Goal: Book appointment/travel/reservation

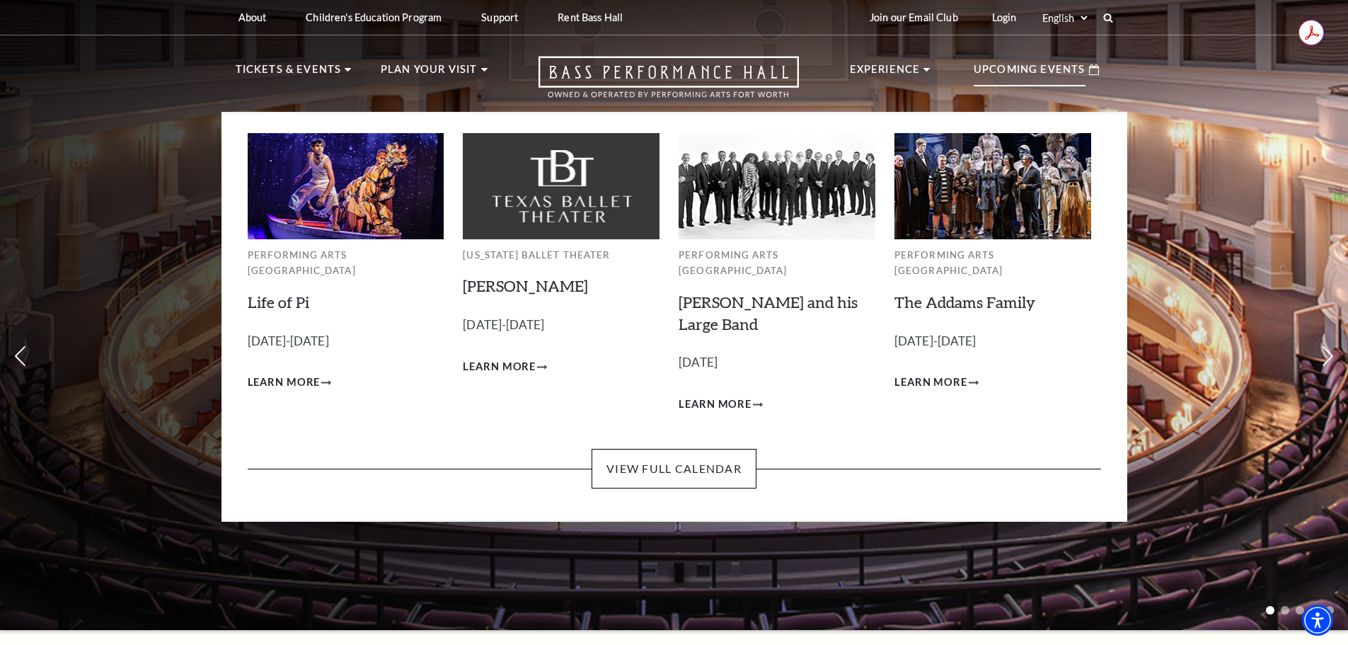
click at [1018, 74] on p "Upcoming Events" at bounding box center [1030, 73] width 112 height 25
click at [726, 449] on link "View Full Calendar" at bounding box center [674, 469] width 165 height 40
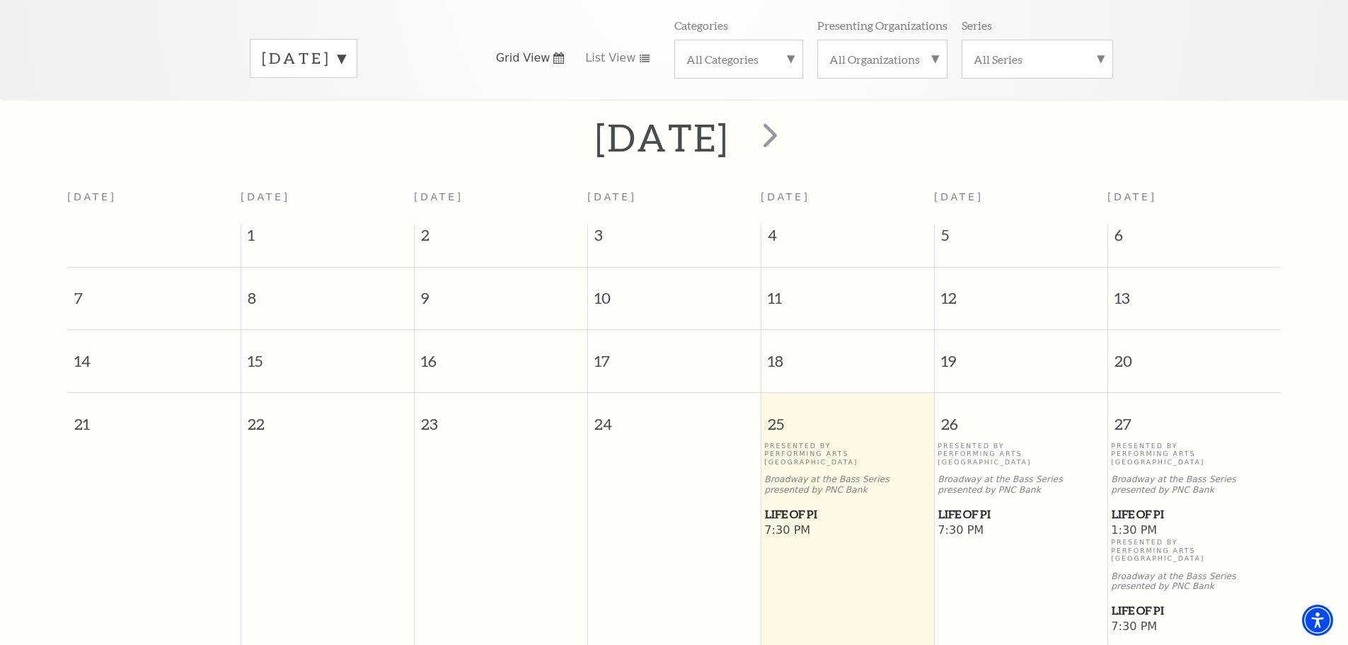
scroll to position [196, 0]
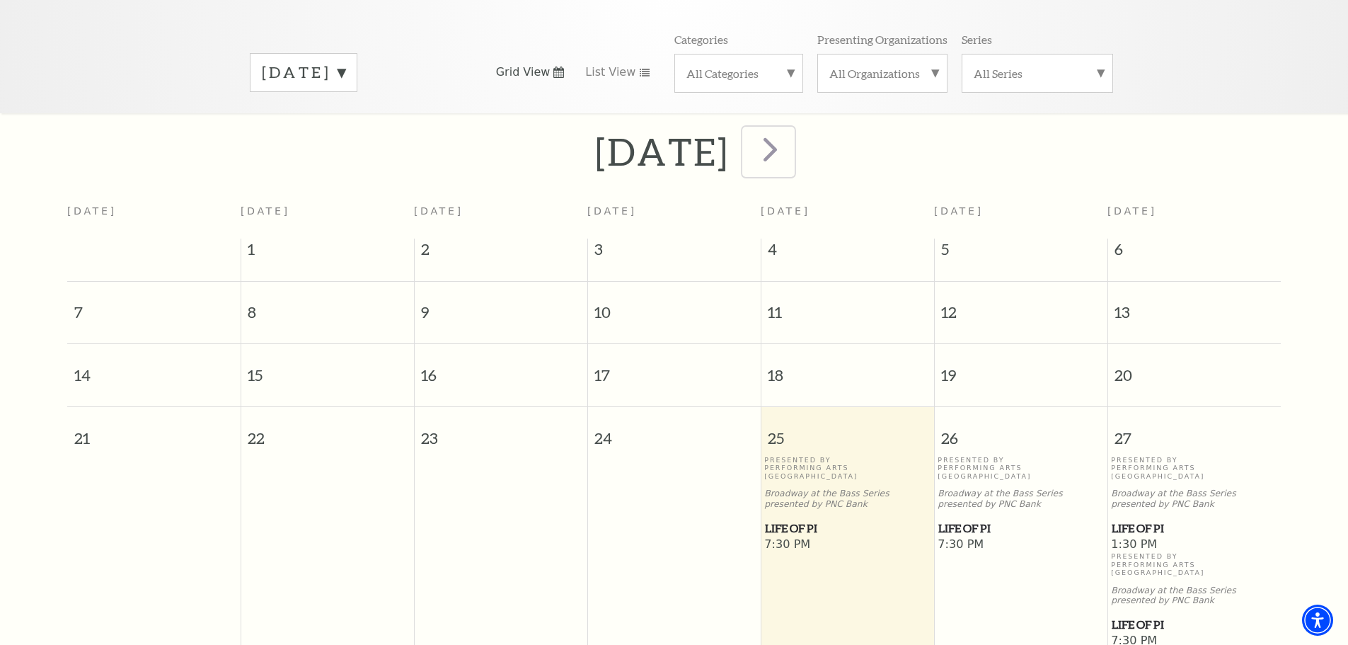
click at [791, 142] on span "next" at bounding box center [770, 149] width 40 height 40
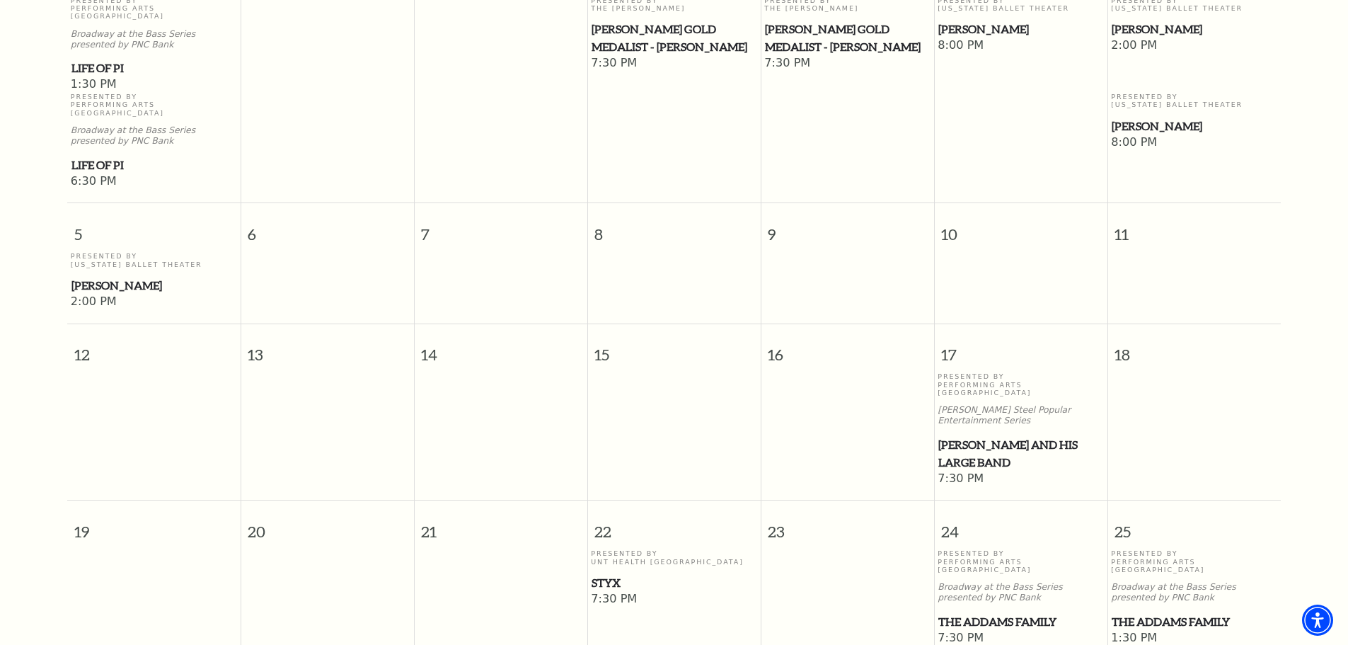
scroll to position [55, 0]
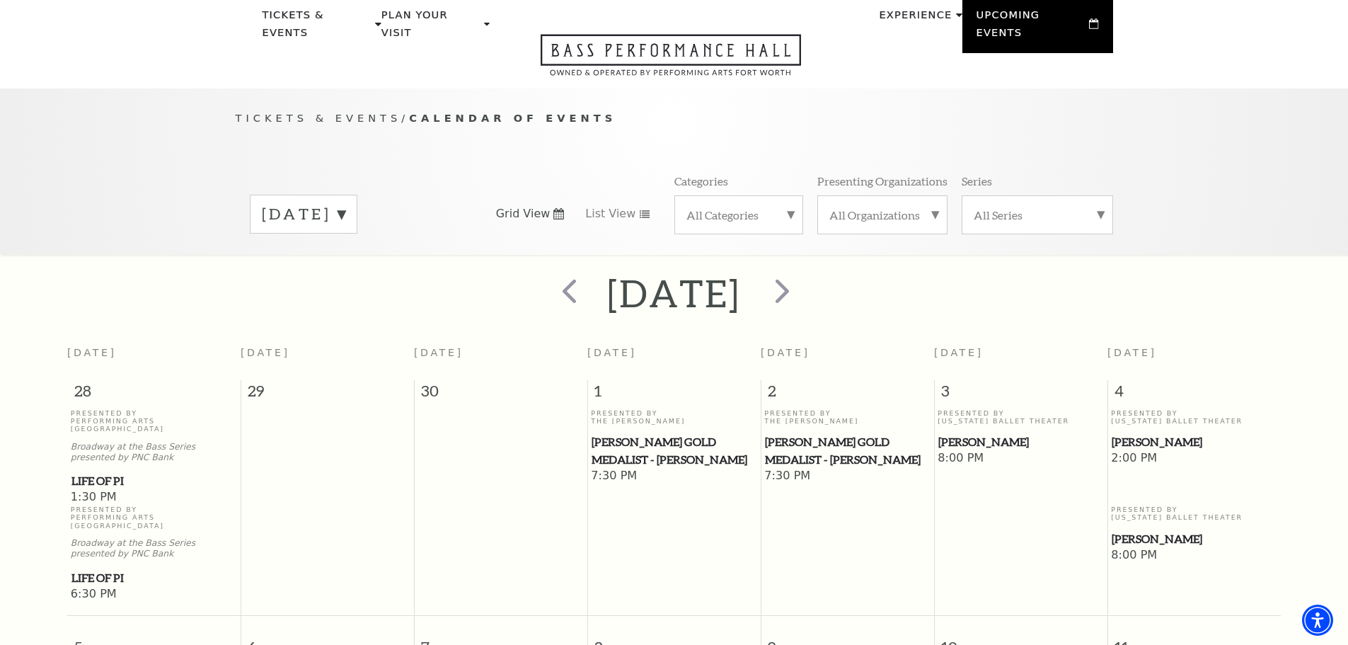
click at [357, 195] on div "[DATE]" at bounding box center [304, 214] width 108 height 39
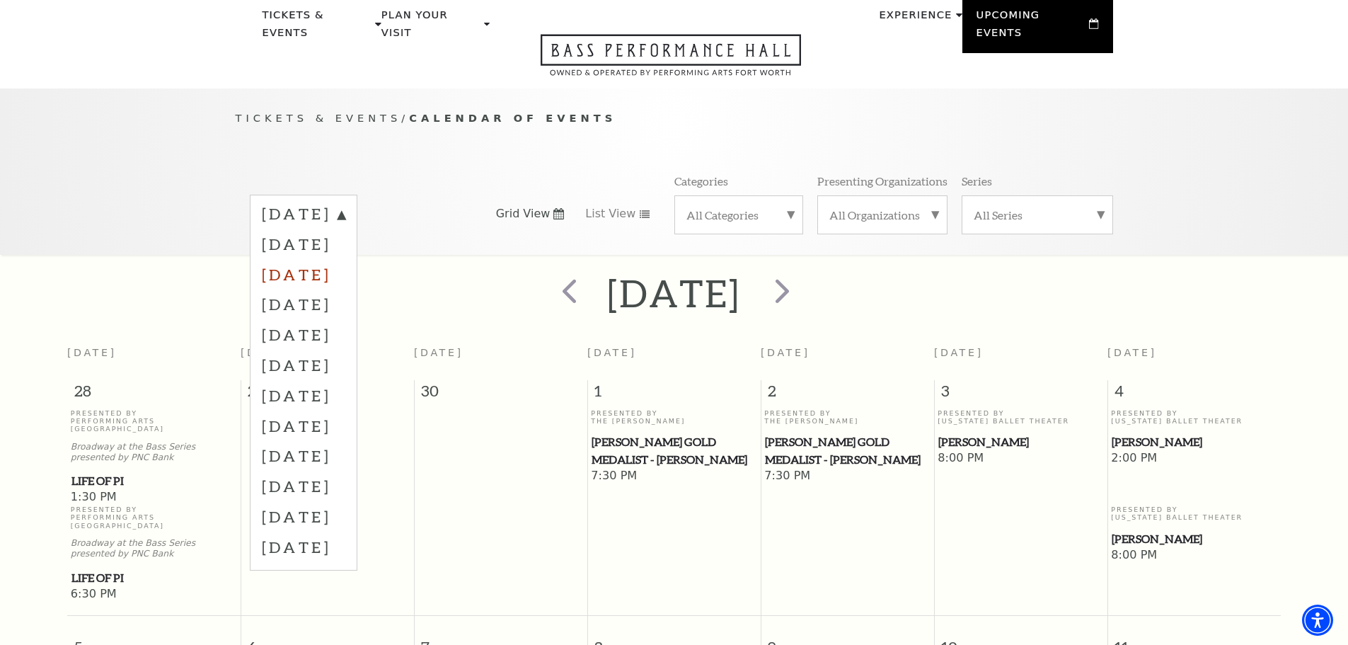
click at [345, 259] on label "[DATE]" at bounding box center [304, 274] width 84 height 30
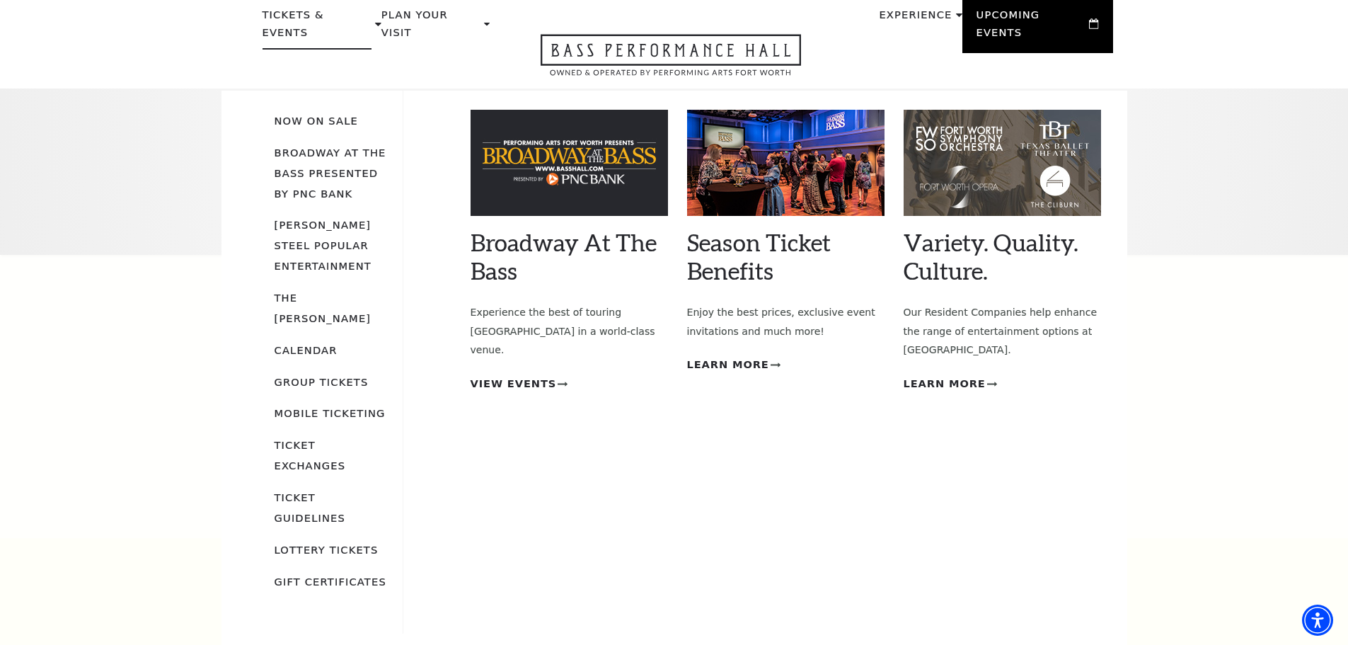
click at [375, 23] on use at bounding box center [378, 25] width 6 height 4
click at [331, 16] on p "Tickets & Events" at bounding box center [318, 27] width 110 height 43
click at [328, 147] on link "Broadway At The Bass presented by PNC Bank" at bounding box center [331, 173] width 112 height 53
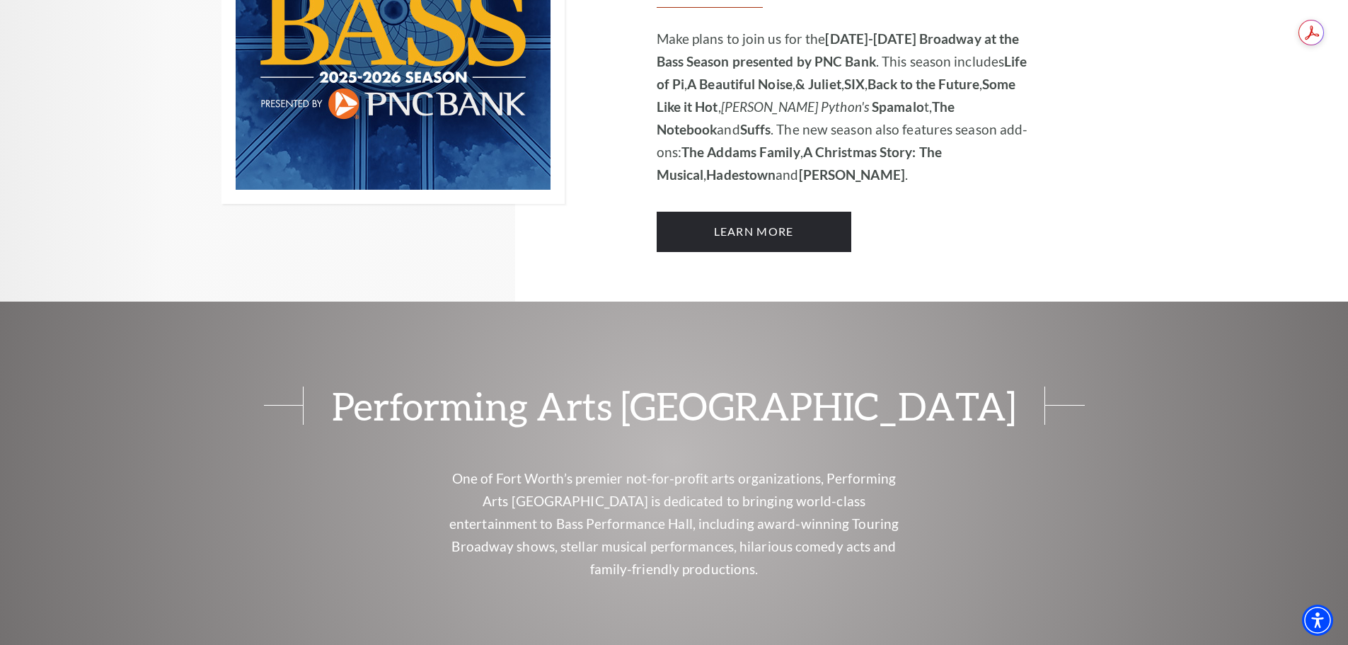
scroll to position [1274, 0]
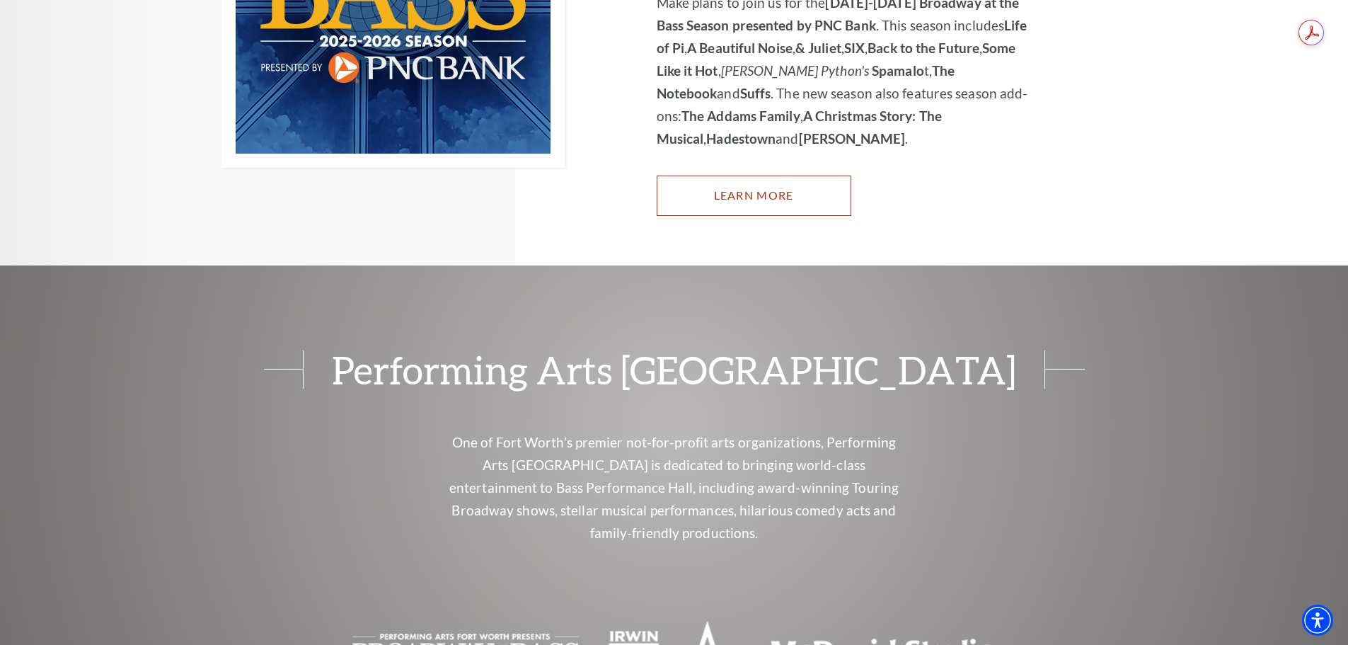
click at [777, 176] on link "Learn More" at bounding box center [754, 196] width 195 height 40
click at [1268, 265] on div "Performing Arts Fort Worth One of Fort Worth’s premier not-for-profit arts orga…" at bounding box center [674, 529] width 1348 height 529
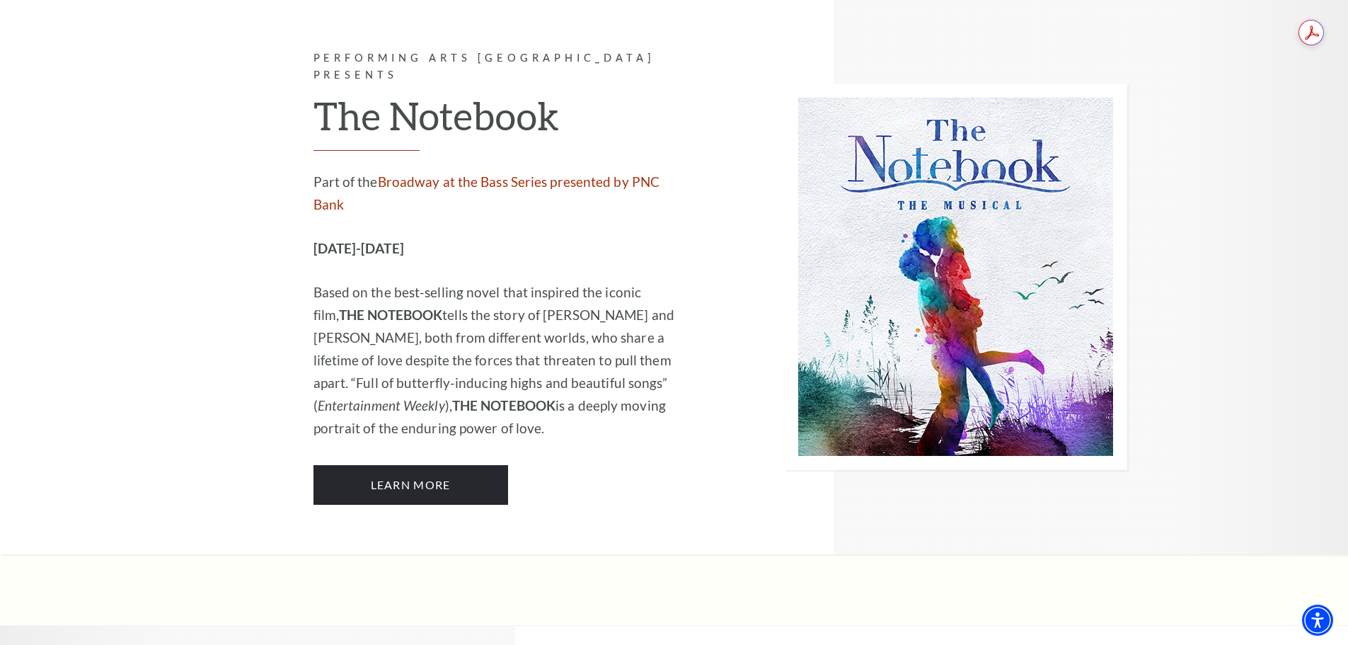
scroll to position [8990, 0]
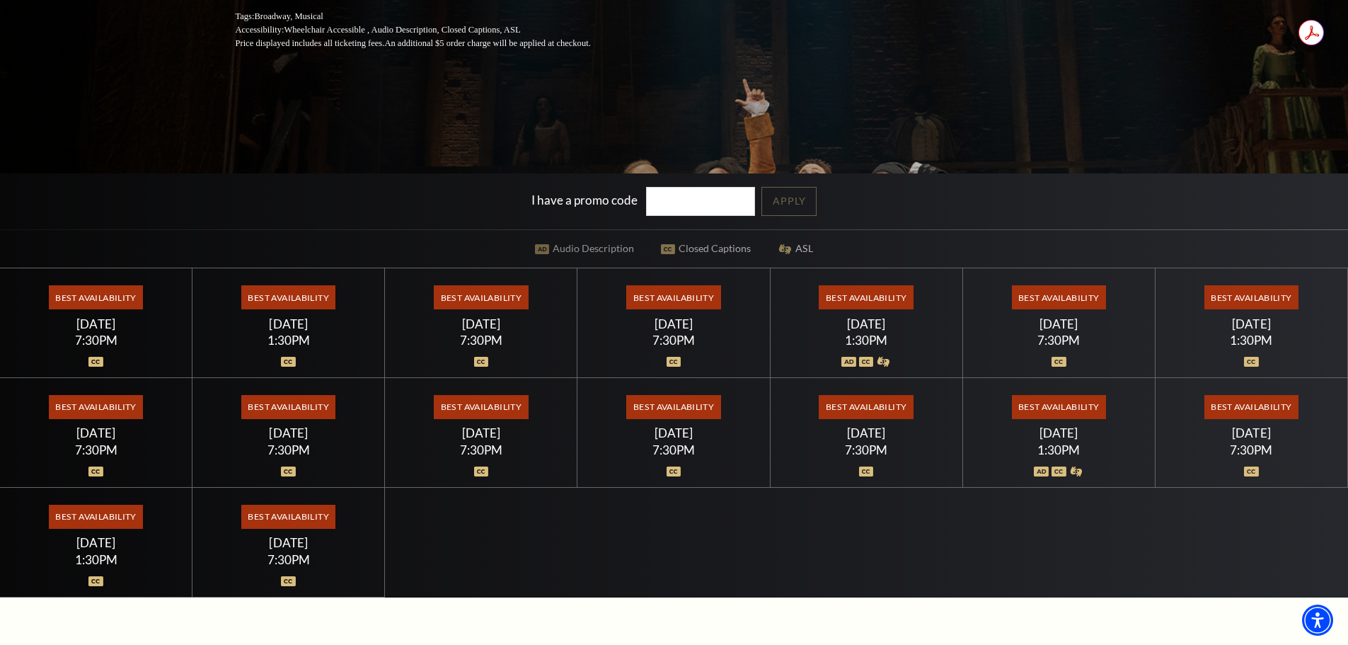
scroll to position [354, 0]
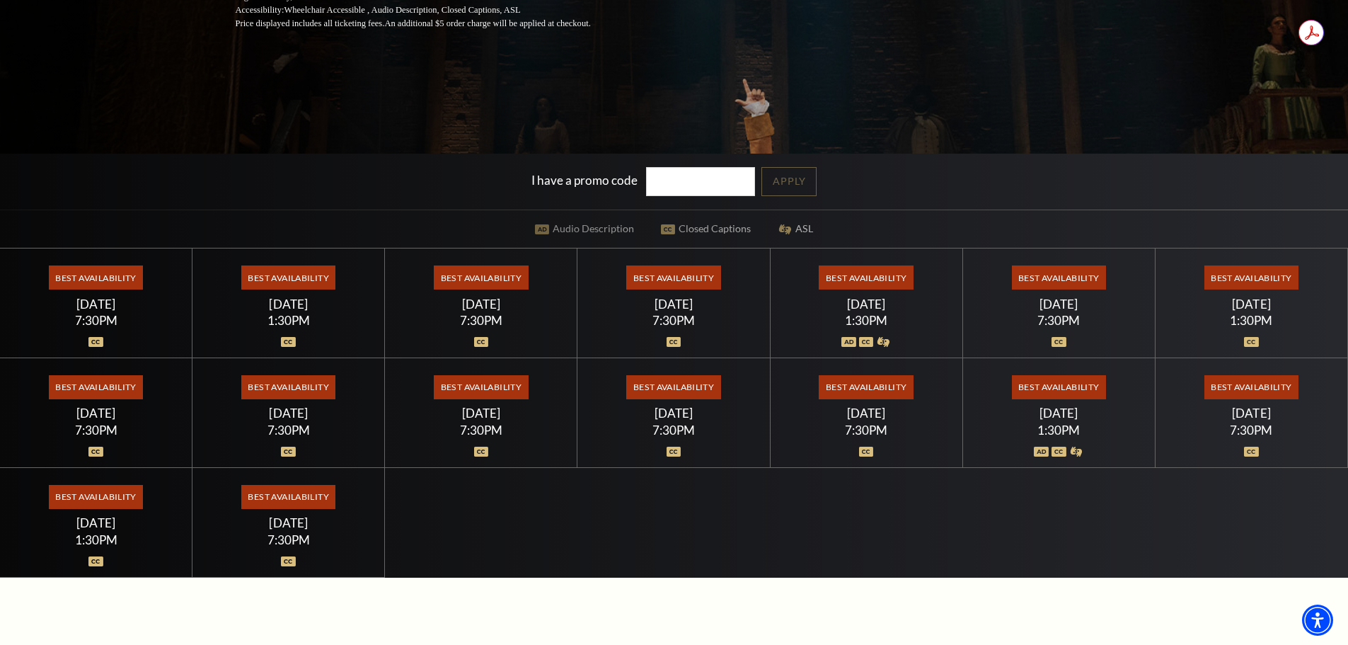
click at [491, 277] on span "Best Availability" at bounding box center [481, 277] width 94 height 24
click at [480, 328] on div "Best Availability Thursday July 16 7:30PM" at bounding box center [481, 303] width 193 height 110
click at [484, 287] on span "Best Availability" at bounding box center [481, 277] width 94 height 24
click at [486, 280] on span "Best Availability" at bounding box center [481, 277] width 94 height 24
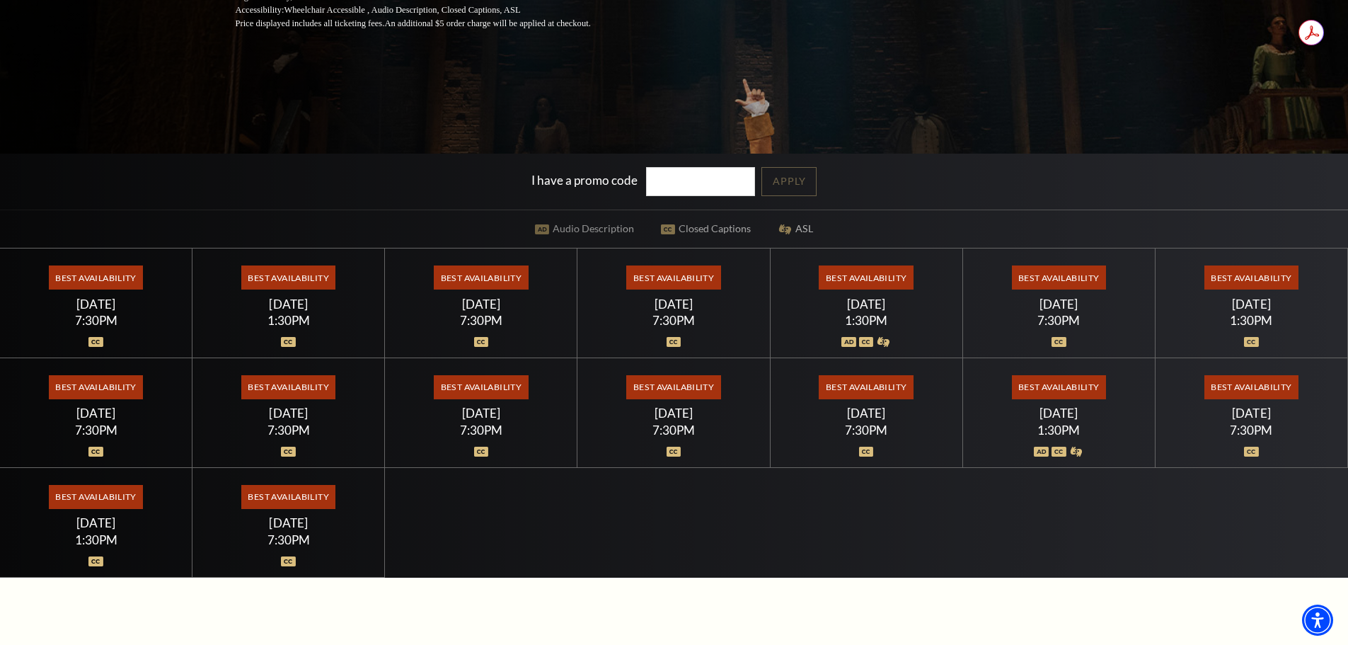
click at [299, 283] on span "Best Availability" at bounding box center [288, 277] width 94 height 24
click at [106, 279] on span "Best Availability" at bounding box center [96, 277] width 94 height 24
click at [102, 320] on div "7:30PM" at bounding box center [96, 320] width 159 height 12
click at [99, 343] on img at bounding box center [95, 342] width 15 height 10
click at [306, 277] on span "Best Availability" at bounding box center [288, 277] width 94 height 24
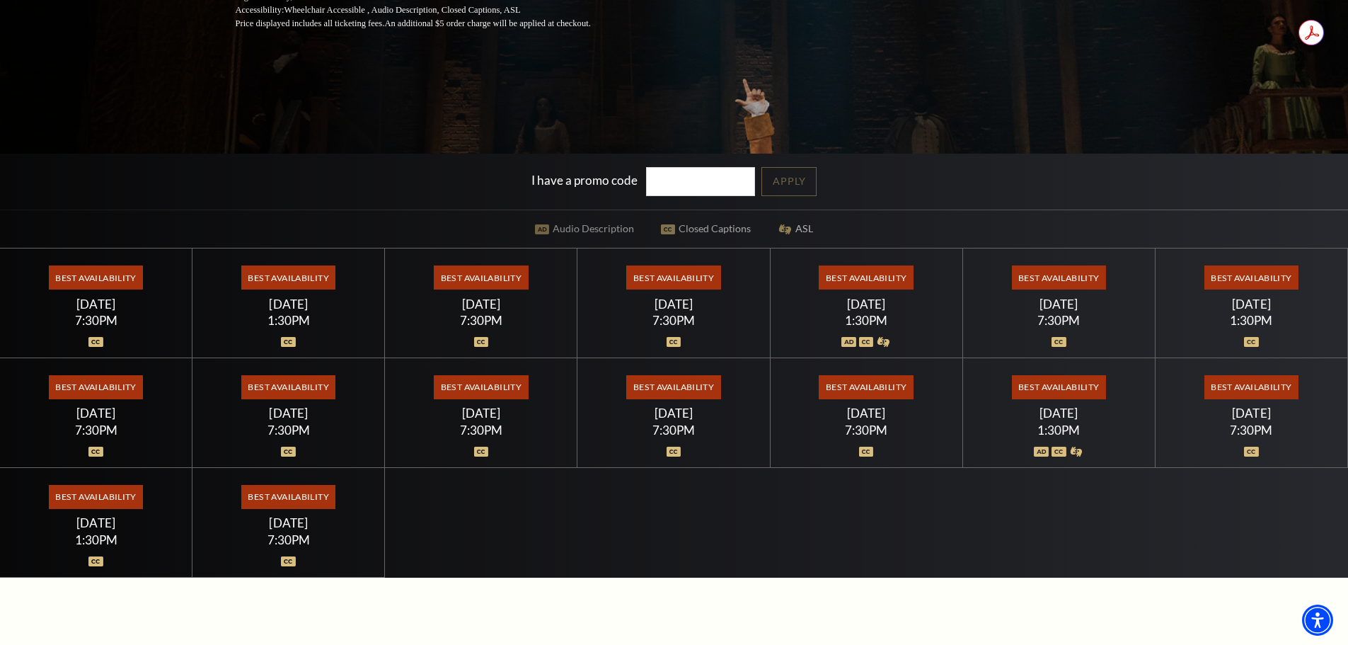
click at [451, 305] on div "Thursday July 16" at bounding box center [481, 304] width 159 height 15
click at [500, 276] on span "Best Availability" at bounding box center [481, 277] width 94 height 24
click at [665, 294] on div "Best Availability Friday July 17 7:30PM" at bounding box center [674, 303] width 193 height 110
drag, startPoint x: 801, startPoint y: 298, endPoint x: 825, endPoint y: 299, distance: 23.4
click at [804, 299] on div "Saturday July 18" at bounding box center [866, 304] width 159 height 15
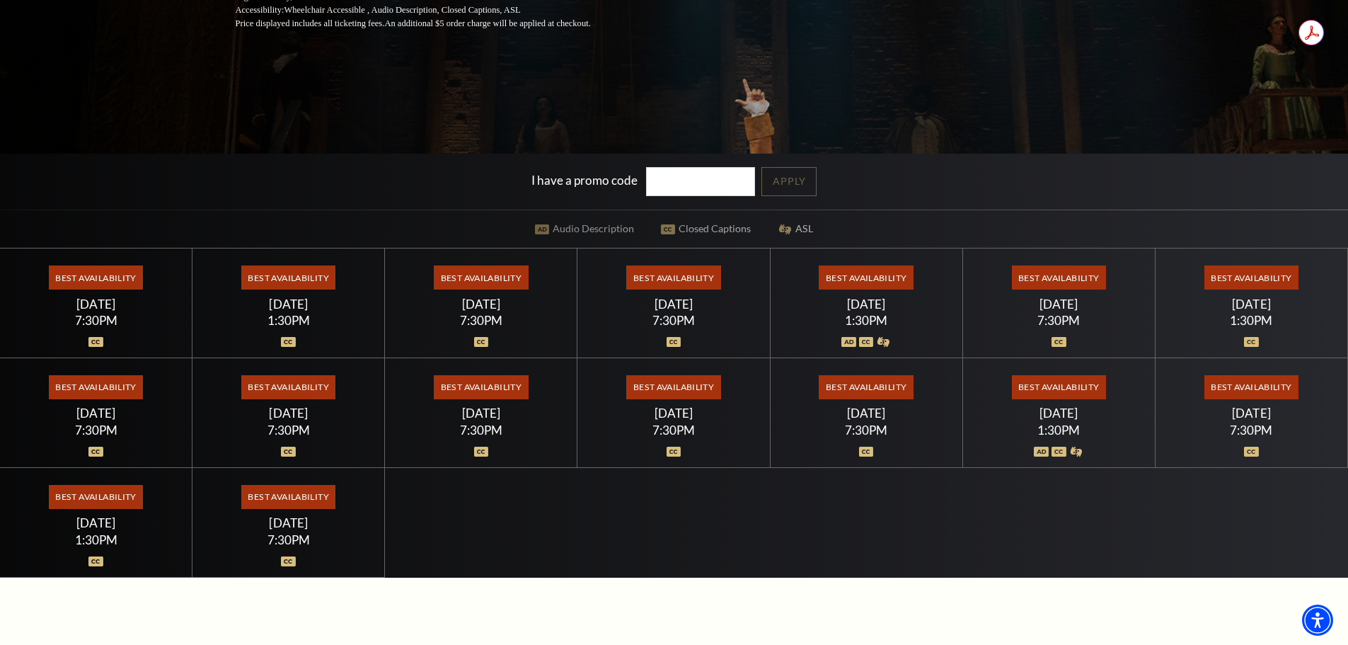
click at [925, 299] on div "Saturday July 18" at bounding box center [866, 304] width 159 height 15
drag, startPoint x: 1283, startPoint y: 277, endPoint x: 1209, endPoint y: 285, distance: 74.0
click at [1281, 277] on span "Best Availability" at bounding box center [1252, 277] width 94 height 24
click at [505, 390] on span "Best Availability" at bounding box center [481, 387] width 94 height 24
click at [474, 439] on div at bounding box center [481, 443] width 159 height 14
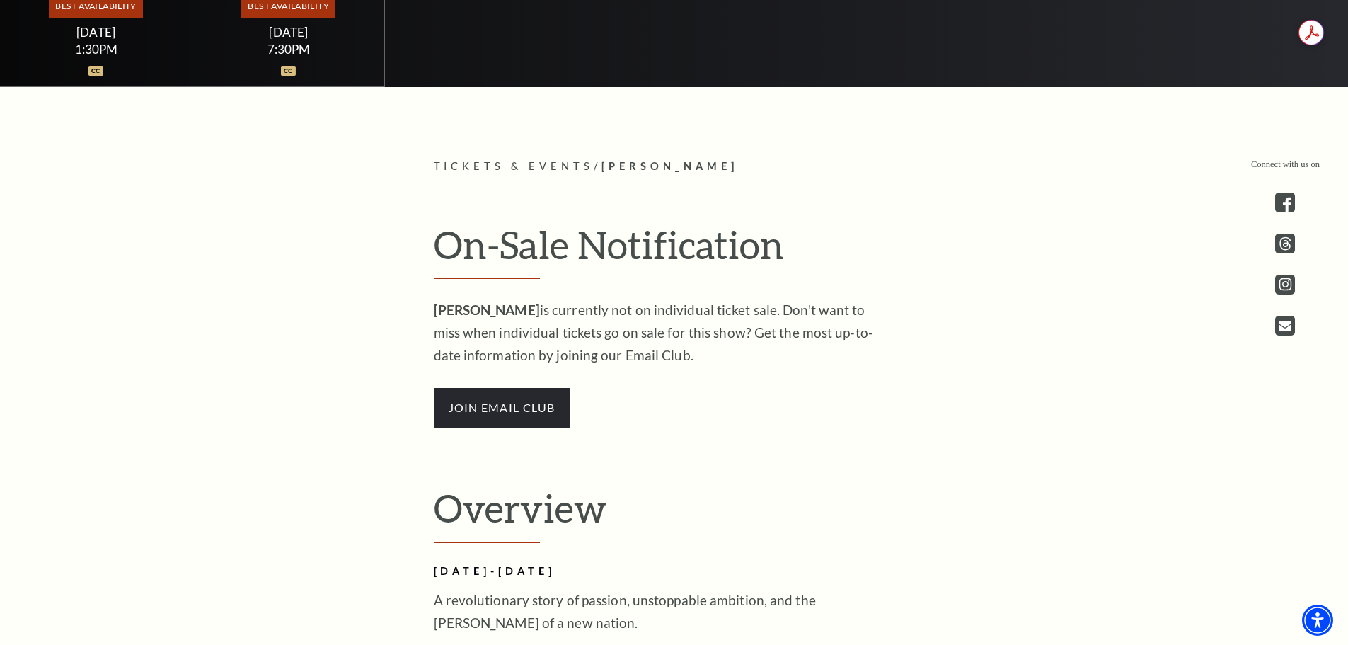
scroll to position [849, 0]
